Goal: Task Accomplishment & Management: Use online tool/utility

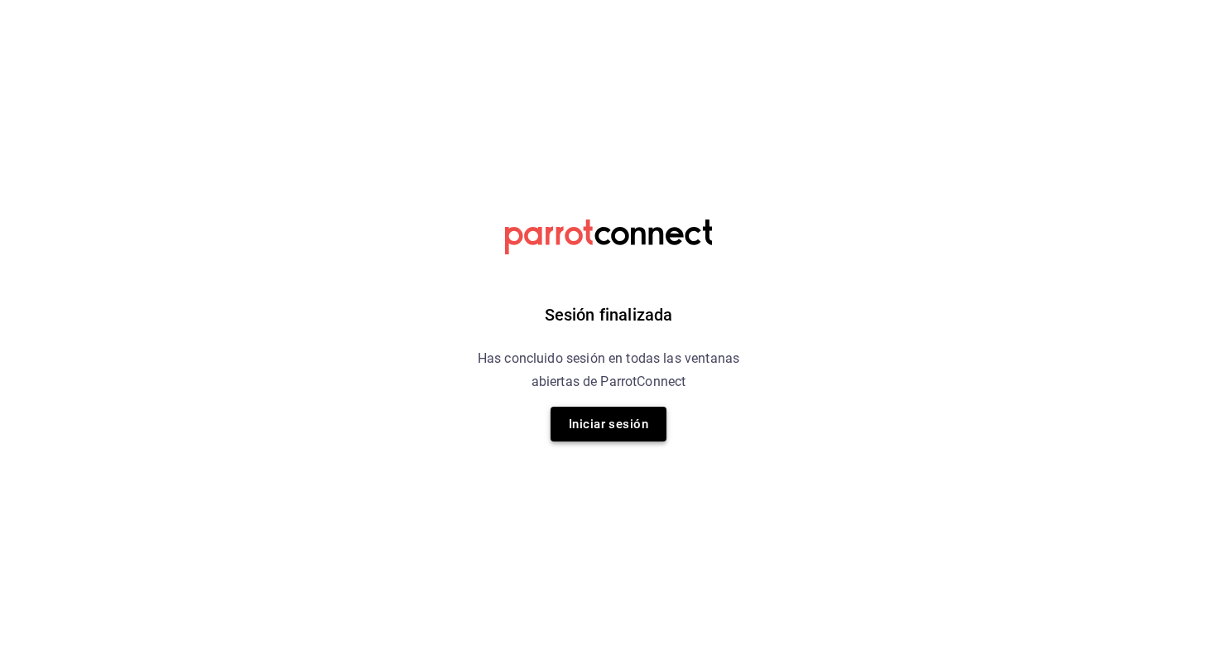
click at [617, 421] on button "Iniciar sesión" at bounding box center [609, 424] width 116 height 35
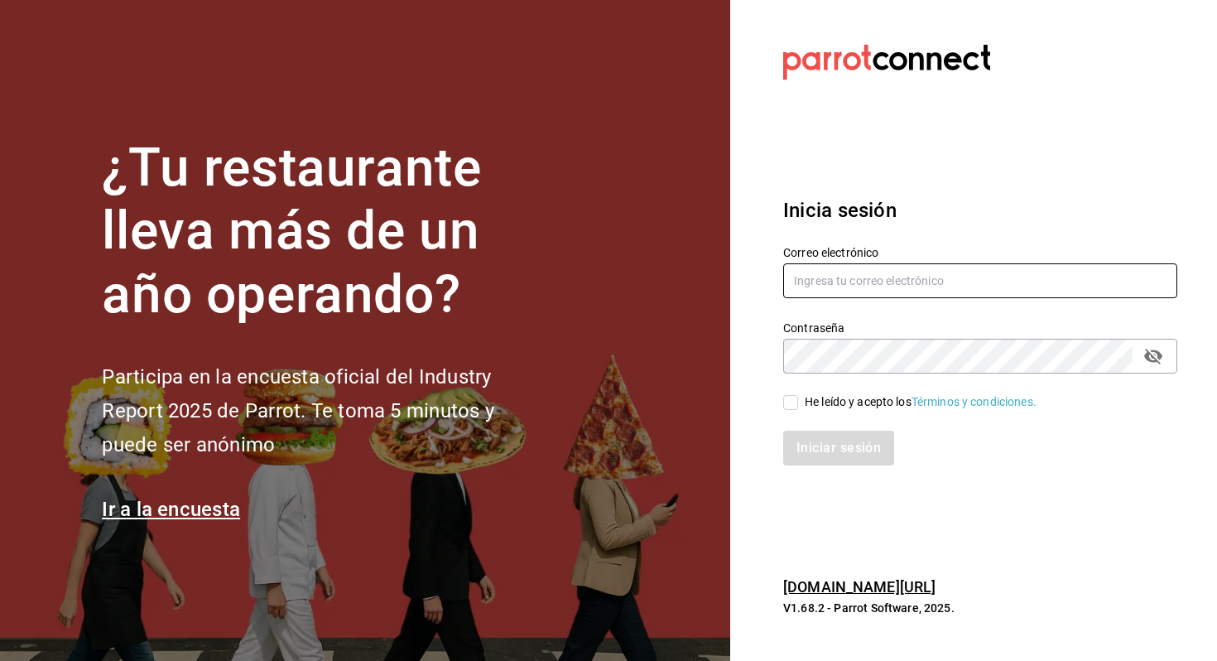
click at [922, 271] on input "text" at bounding box center [980, 280] width 394 height 35
type input "allanmorletaguirre@gmail.com"
click at [850, 394] on div "He leído y acepto los Términos y condiciones." at bounding box center [921, 401] width 232 height 17
click at [798, 395] on input "He leído y acepto los Términos y condiciones." at bounding box center [790, 402] width 15 height 15
checkbox input "true"
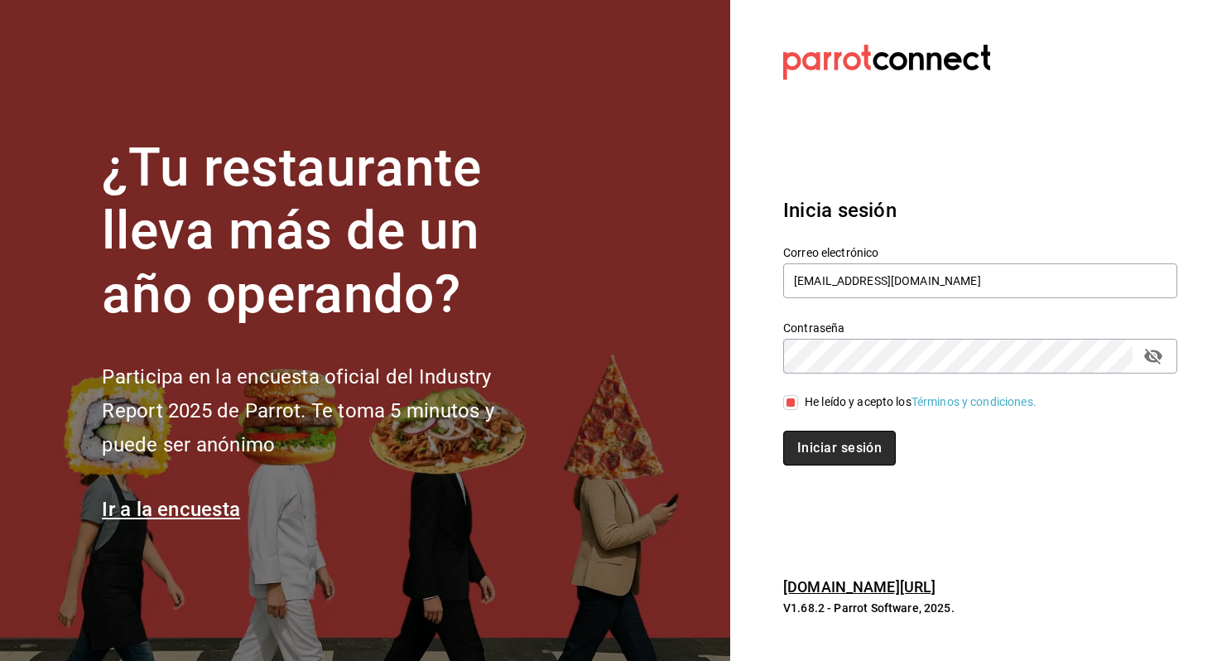
click at [850, 440] on button "Iniciar sesión" at bounding box center [839, 448] width 113 height 35
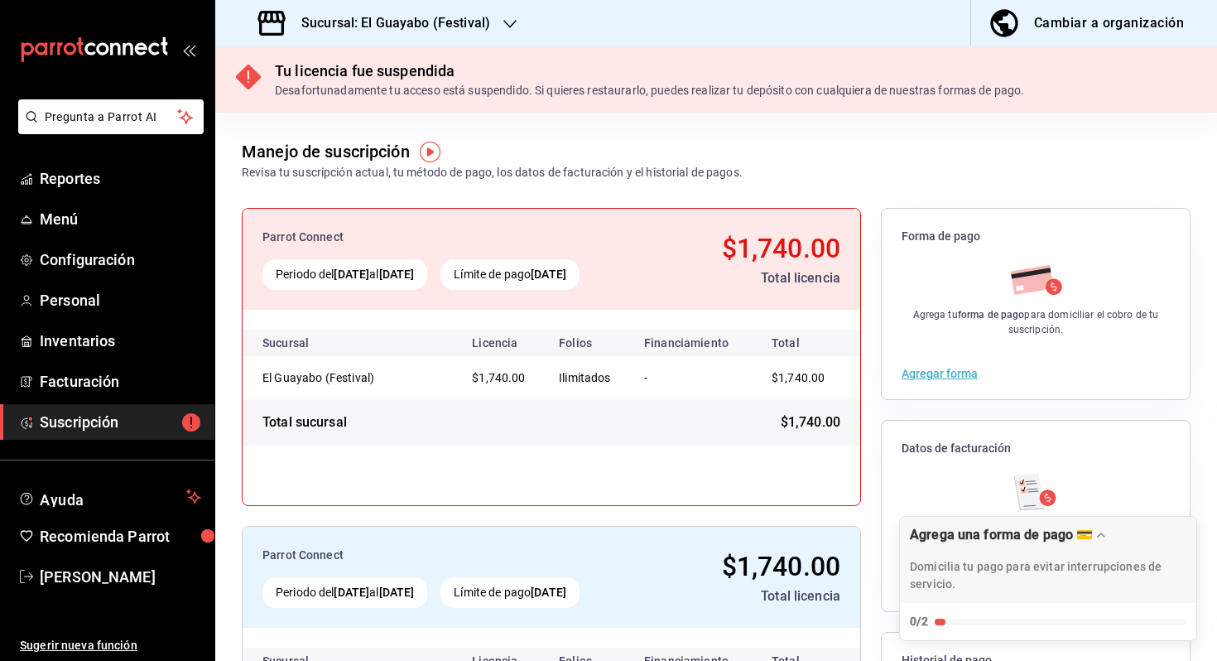
click at [438, 29] on h3 "Sucursal: El Guayabo (Festival)" at bounding box center [389, 23] width 202 height 20
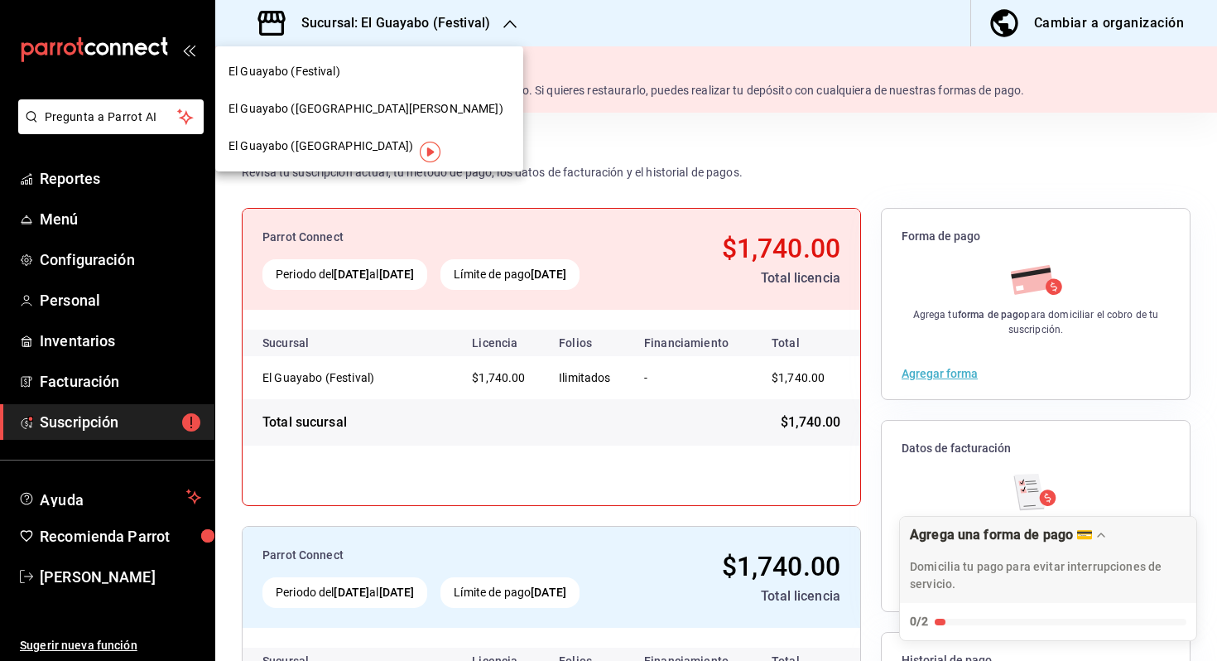
click at [375, 137] on div "El Guayabo ([GEOGRAPHIC_DATA])" at bounding box center [369, 146] width 308 height 37
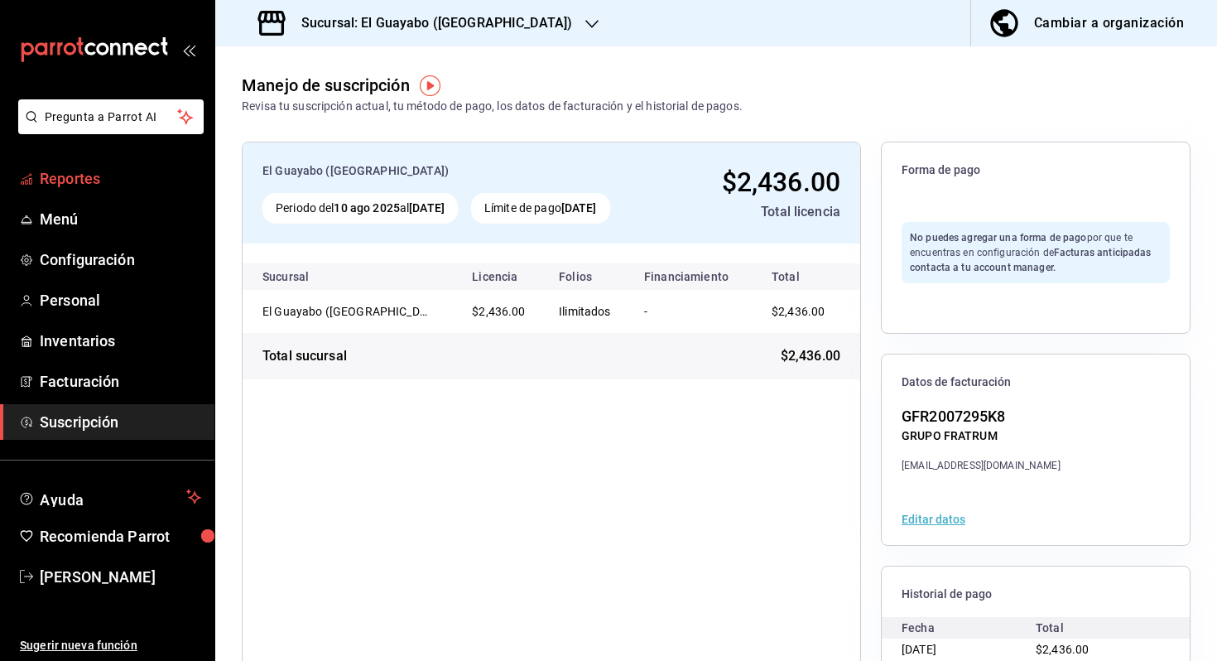
click at [97, 171] on span "Reportes" at bounding box center [120, 178] width 161 height 22
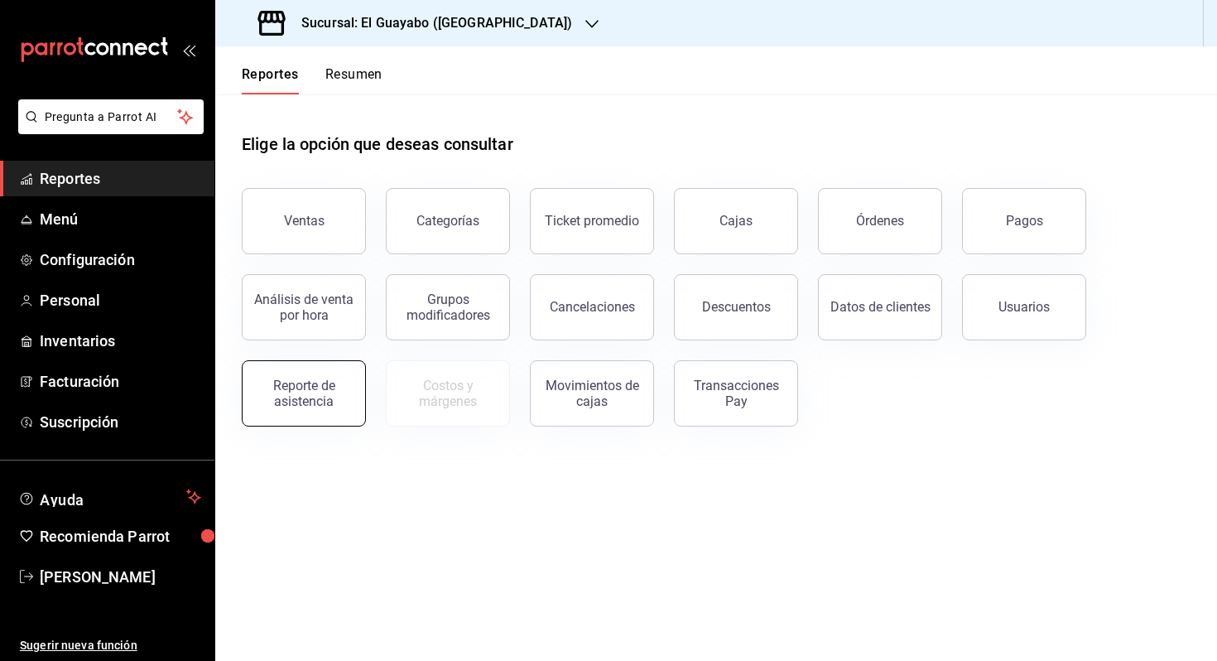
click at [291, 395] on div "Reporte de asistencia" at bounding box center [304, 393] width 103 height 31
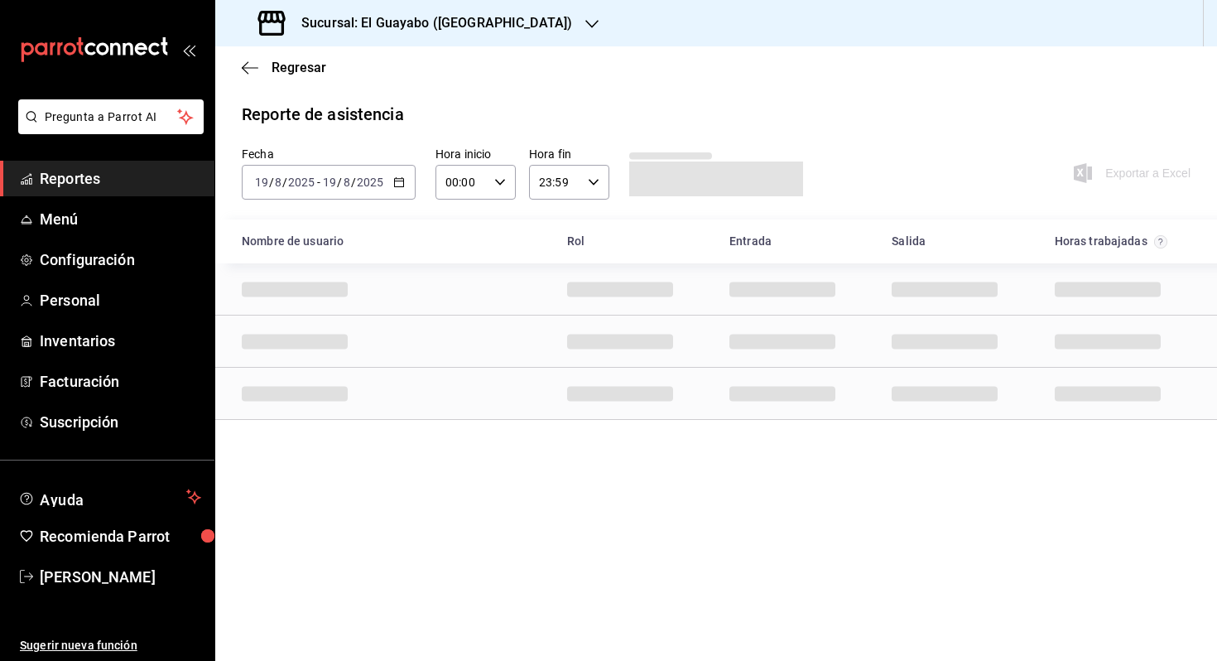
click at [391, 193] on div "[DATE] [DATE] - [DATE] [DATE]" at bounding box center [329, 182] width 174 height 35
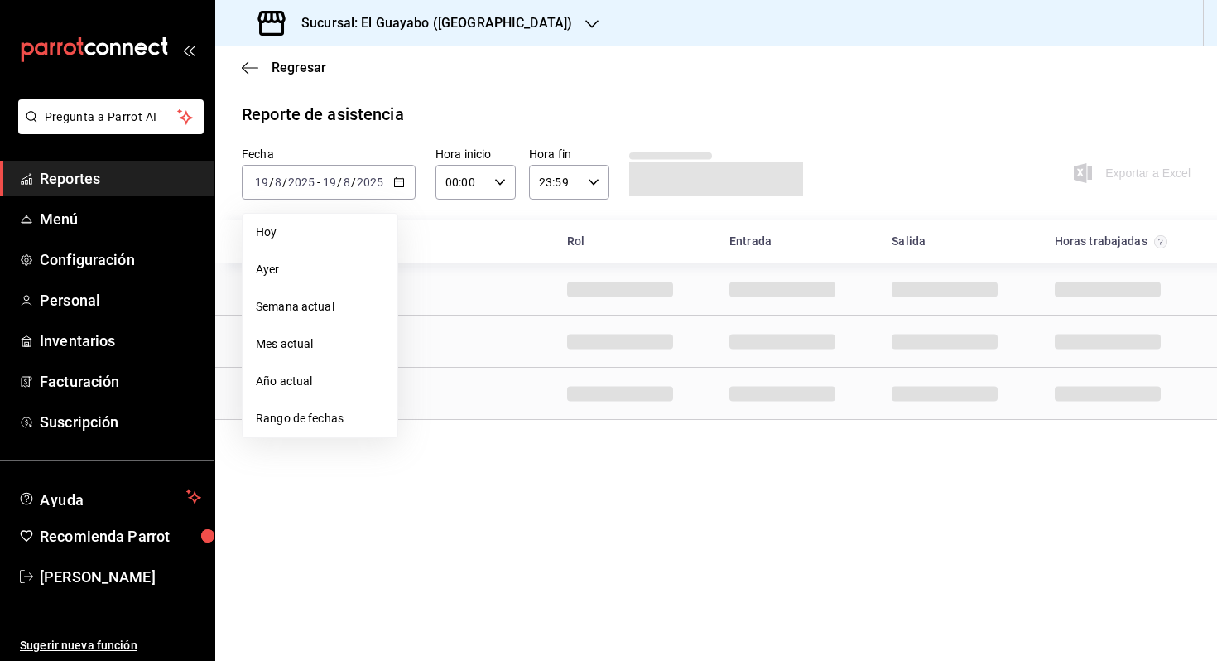
click at [320, 415] on span "Rango de fechas" at bounding box center [320, 418] width 128 height 17
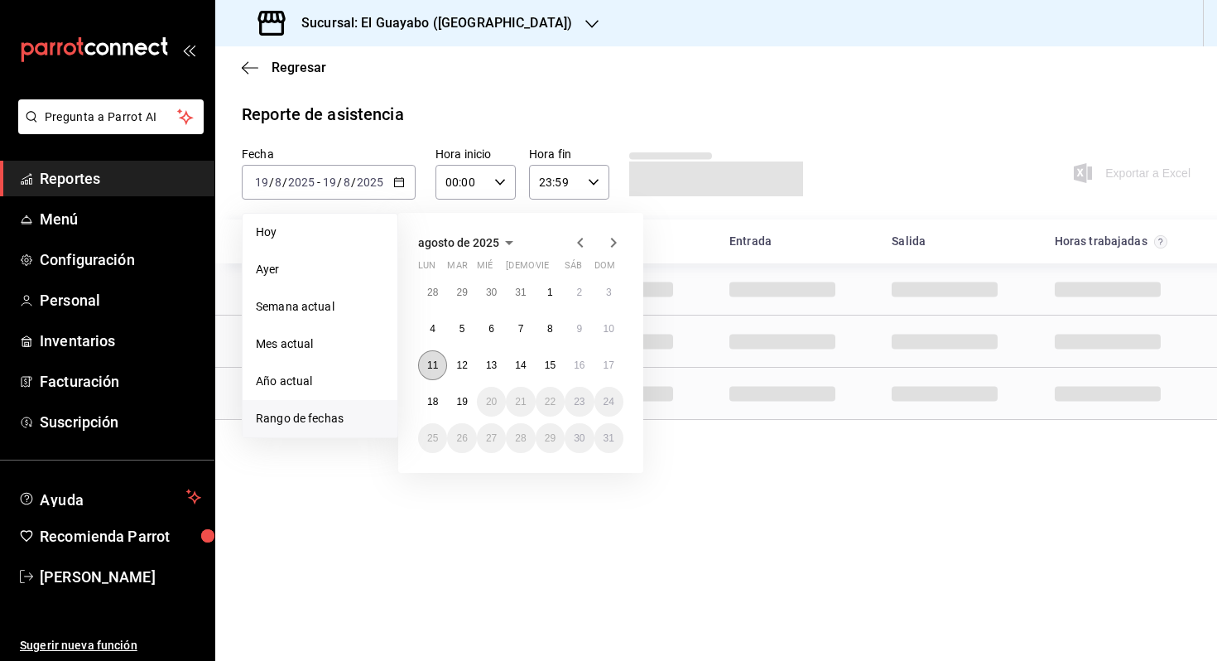
click at [438, 368] on button "11" at bounding box center [432, 365] width 29 height 30
click at [597, 372] on button "17" at bounding box center [609, 365] width 29 height 30
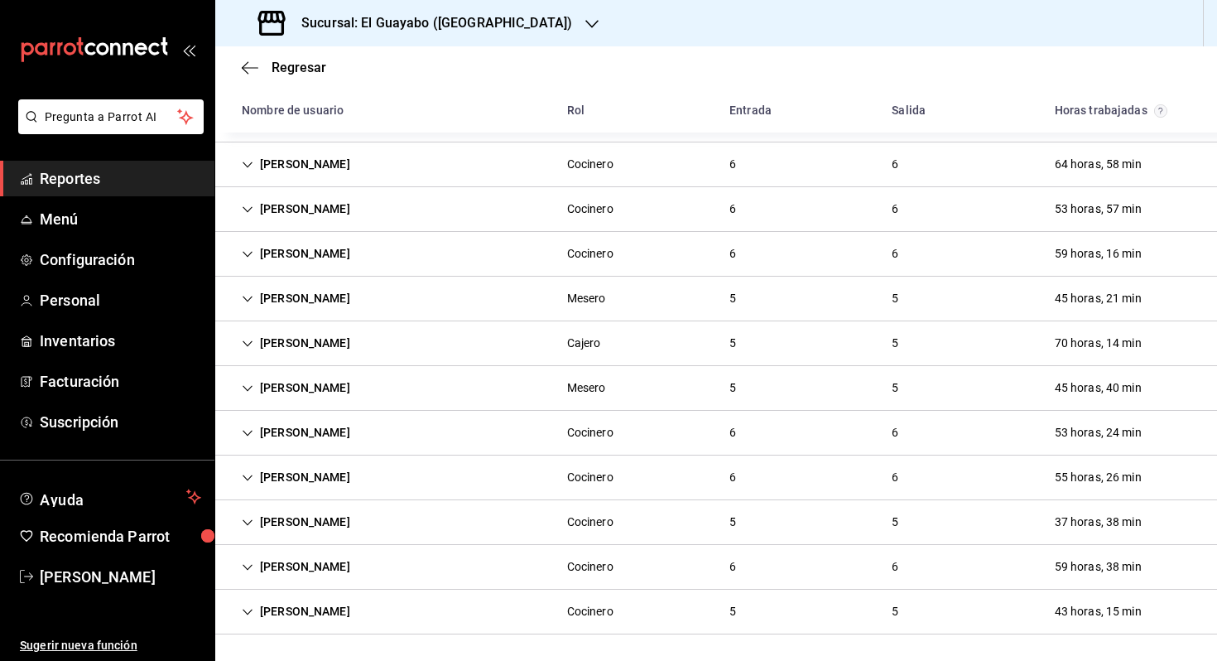
click at [359, 509] on div "[PERSON_NAME]" at bounding box center [296, 522] width 135 height 31
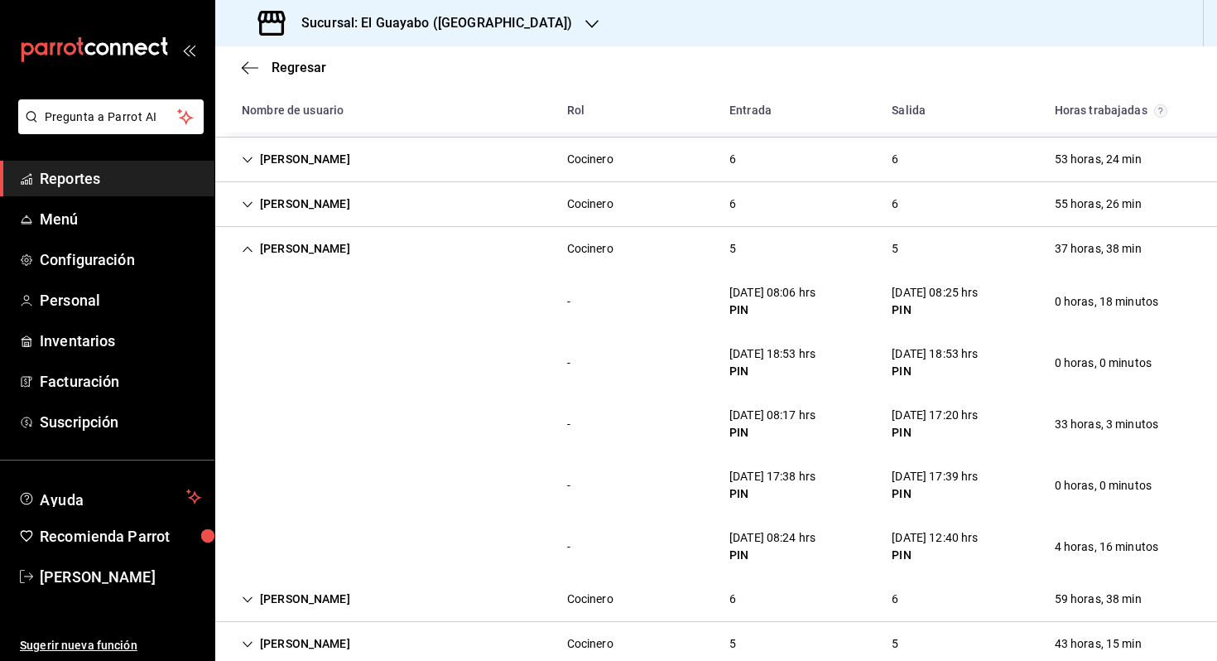
scroll to position [605, 0]
